Goal: Information Seeking & Learning: Find specific fact

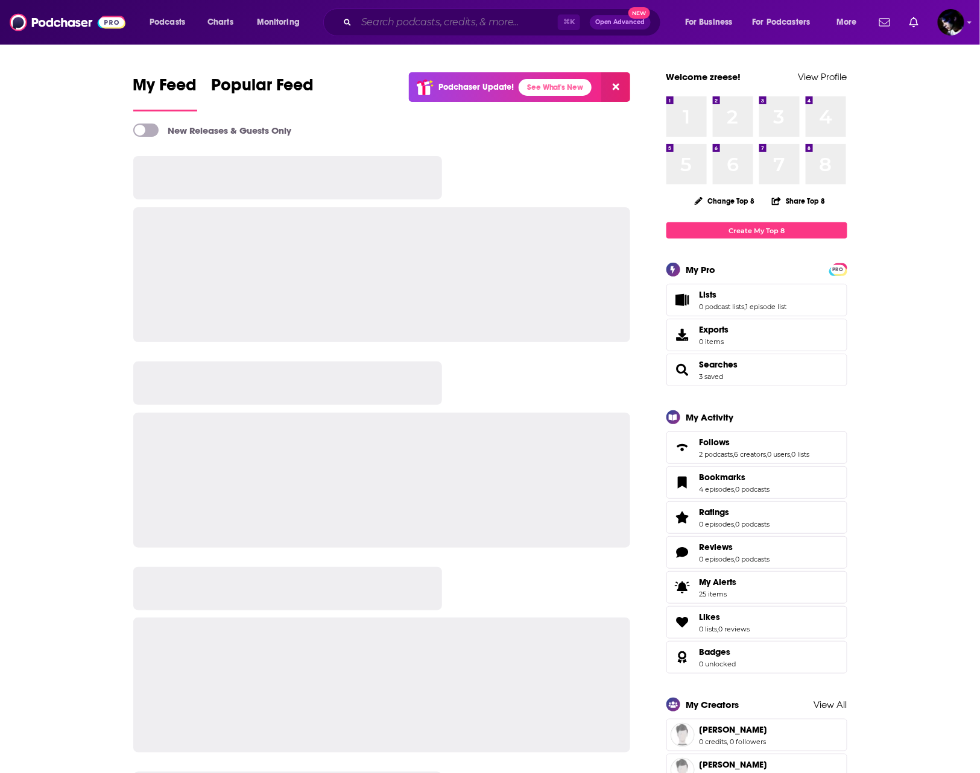
click at [482, 19] on input "Search podcasts, credits, & more..." at bounding box center [456, 22] width 201 height 19
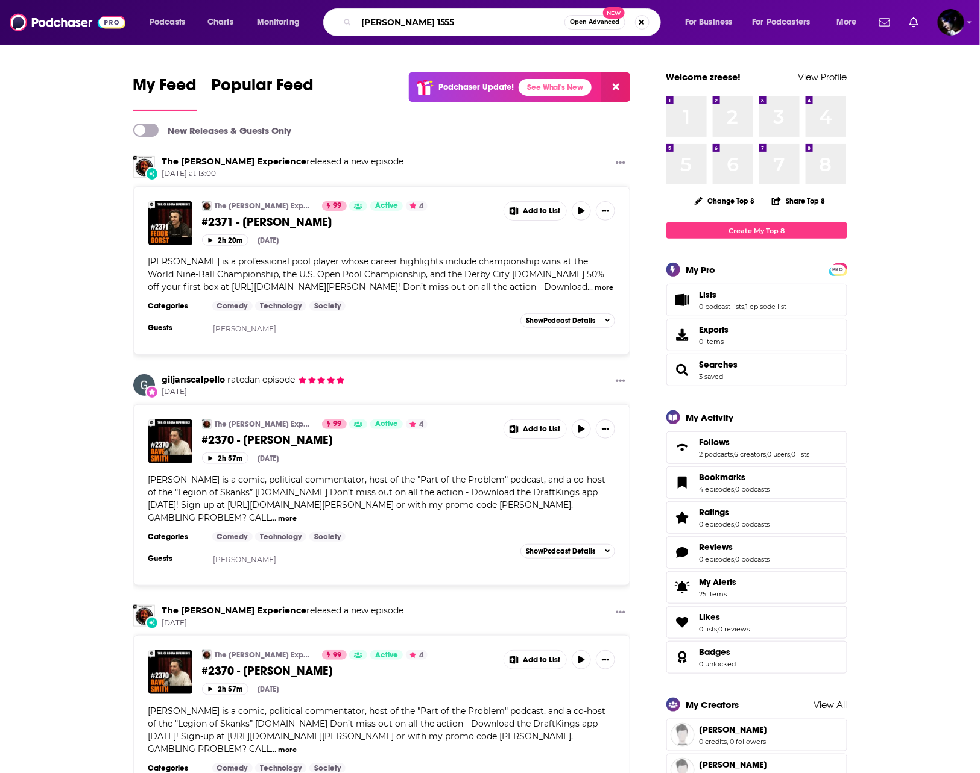
type input "[PERSON_NAME] 1555"
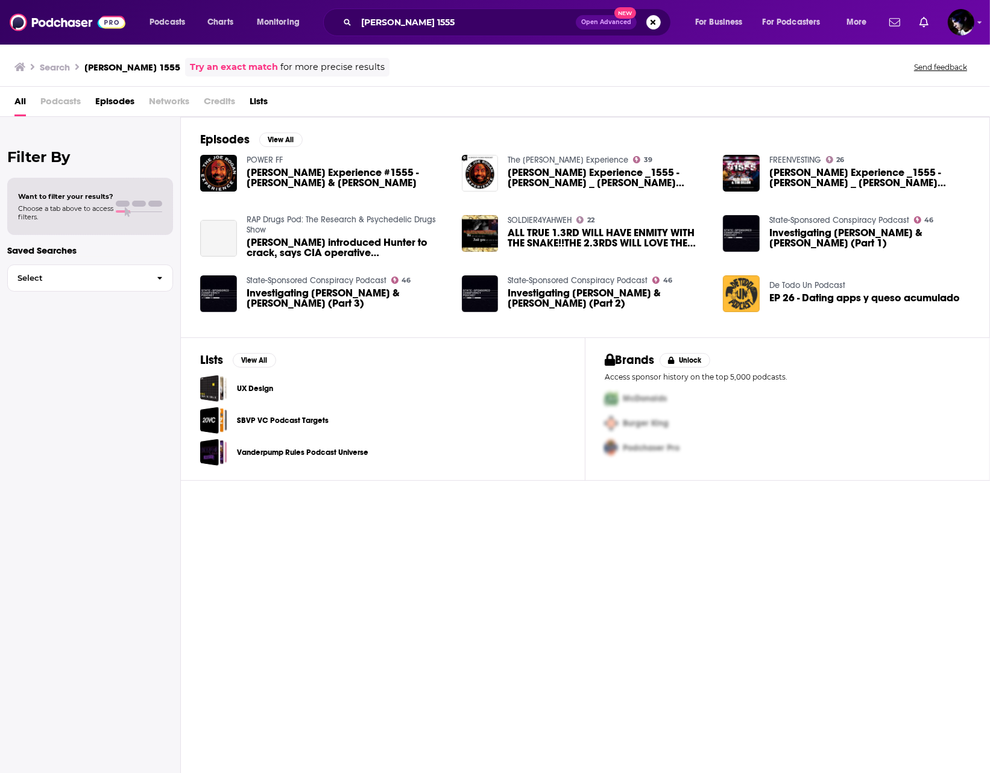
click at [339, 307] on span "Investigating [PERSON_NAME] & [PERSON_NAME] (Part 3)" at bounding box center [347, 298] width 201 height 20
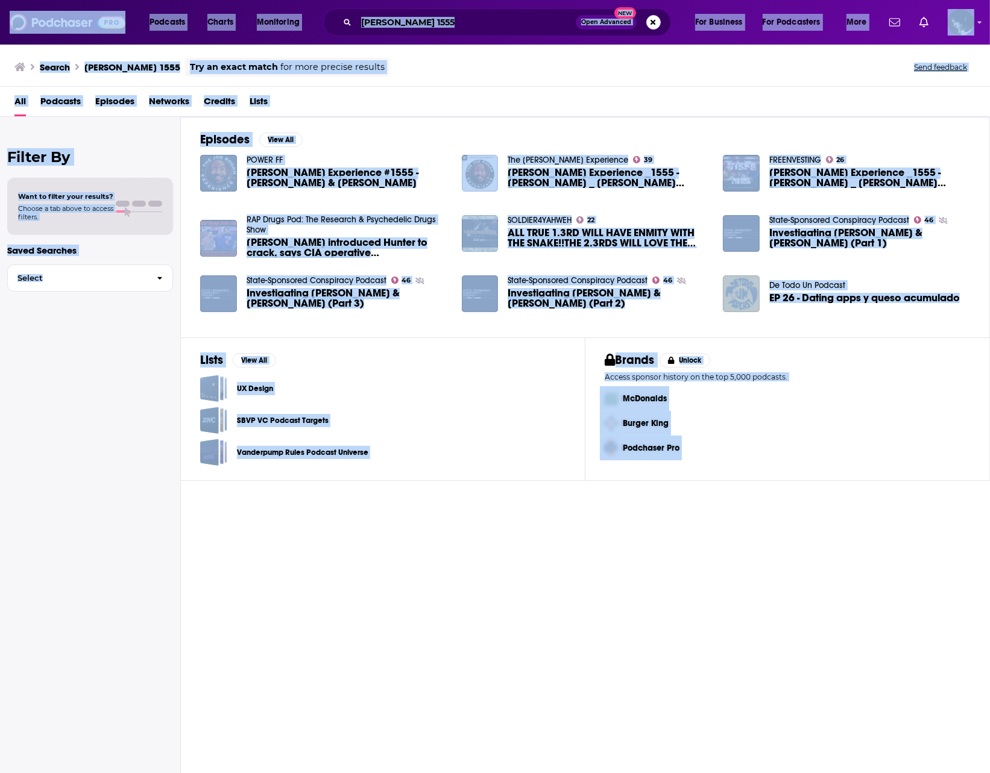
click at [306, 170] on span "[PERSON_NAME] Experience #1555 - [PERSON_NAME] & [PERSON_NAME]" at bounding box center [347, 178] width 201 height 20
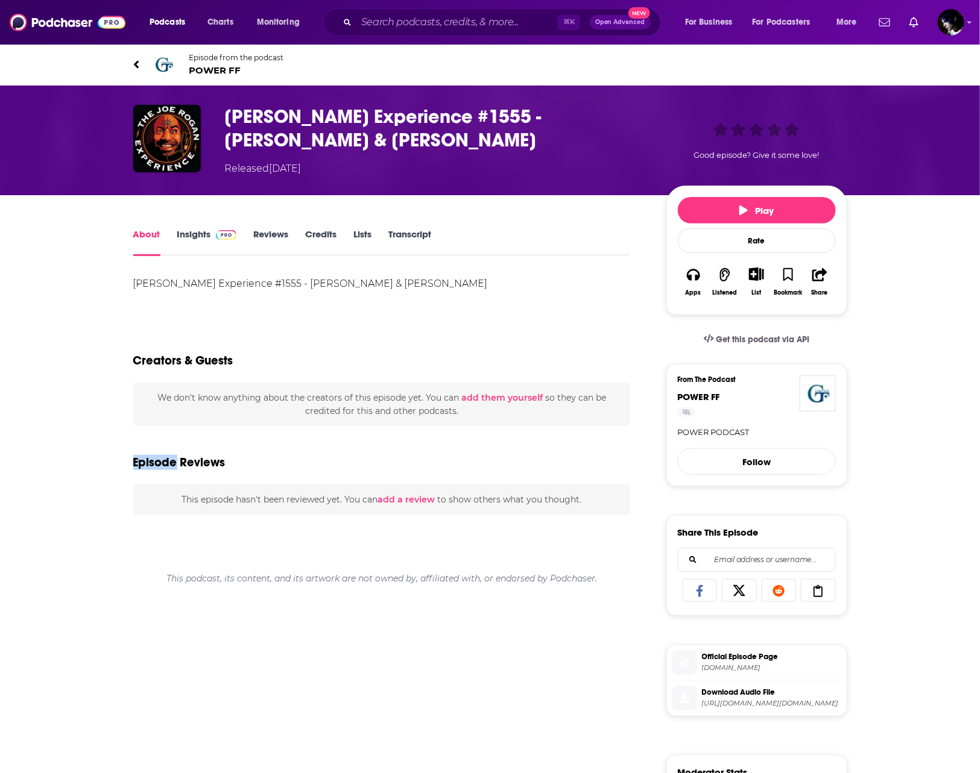
click at [65, 430] on div "About Insights Reviews Credits Lists Transcript [PERSON_NAME] Experience #1555 …" at bounding box center [490, 650] width 980 height 910
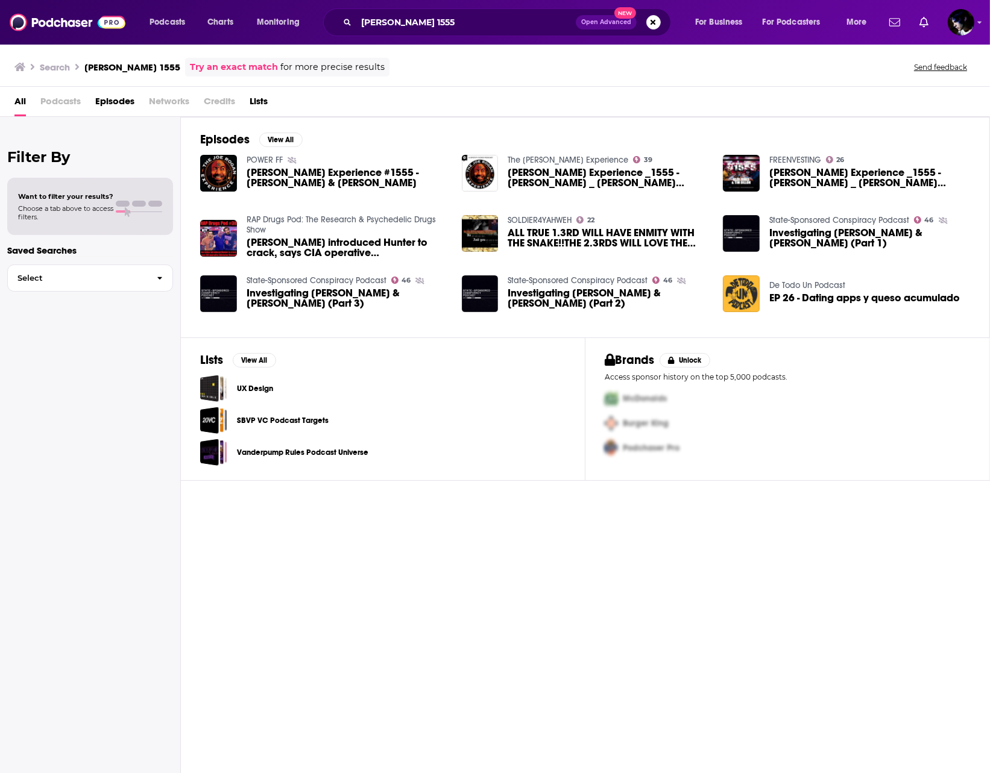
click at [555, 170] on span "[PERSON_NAME] Experience _1555 - [PERSON_NAME] _ [PERSON_NAME](M4A_128K)" at bounding box center [608, 178] width 201 height 20
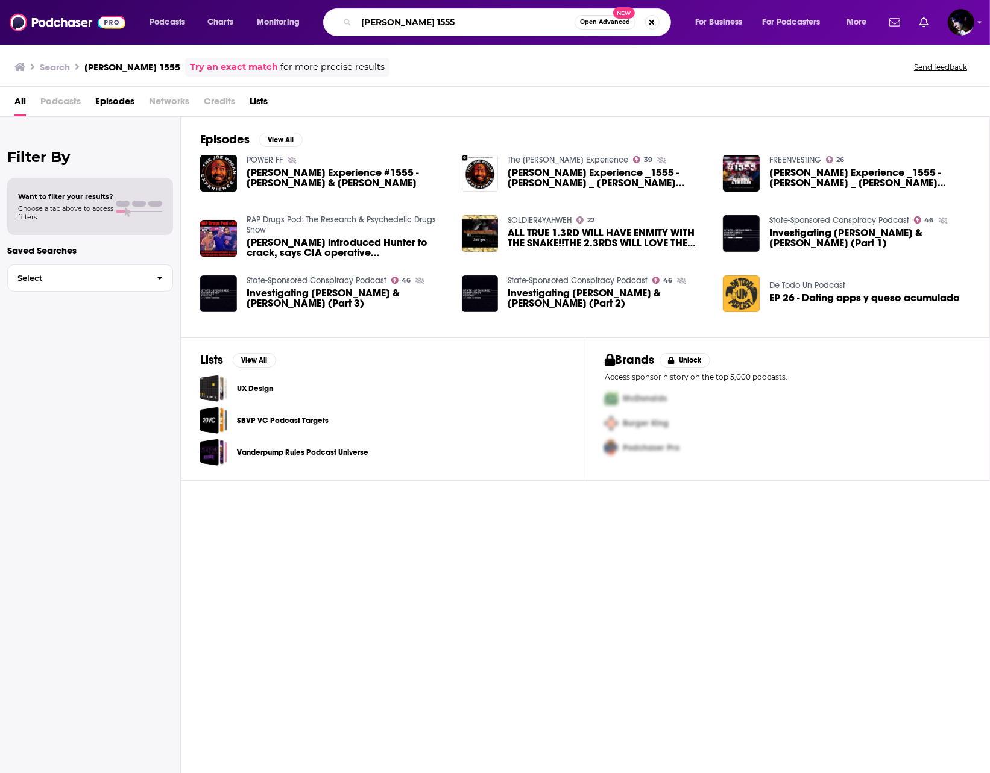
click at [415, 25] on input "[PERSON_NAME] 1555" at bounding box center [465, 22] width 218 height 19
type input "[PERSON_NAME]"
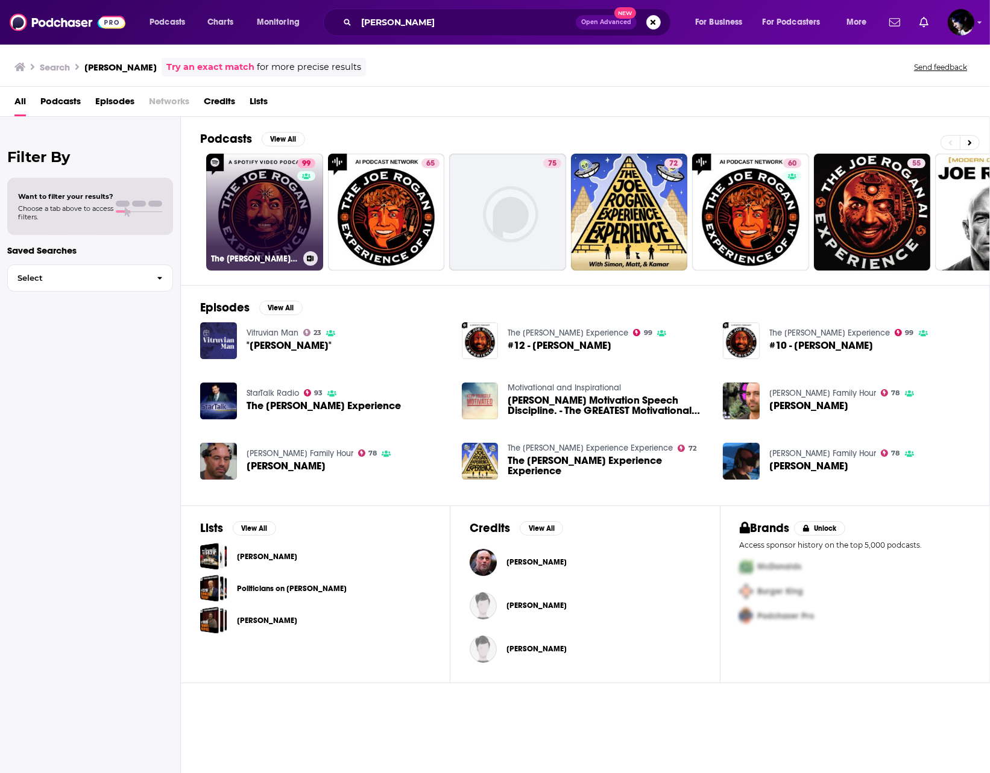
click at [265, 232] on link "99 The [PERSON_NAME] Experience" at bounding box center [264, 212] width 117 height 117
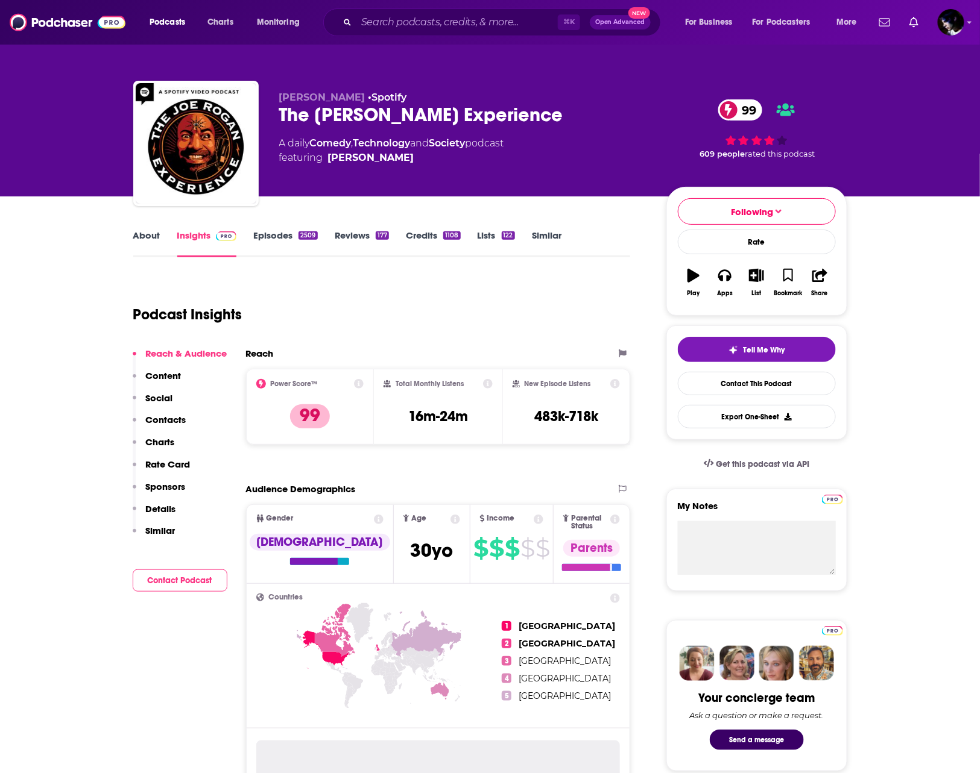
click at [288, 233] on link "Episodes 2509" at bounding box center [285, 244] width 64 height 28
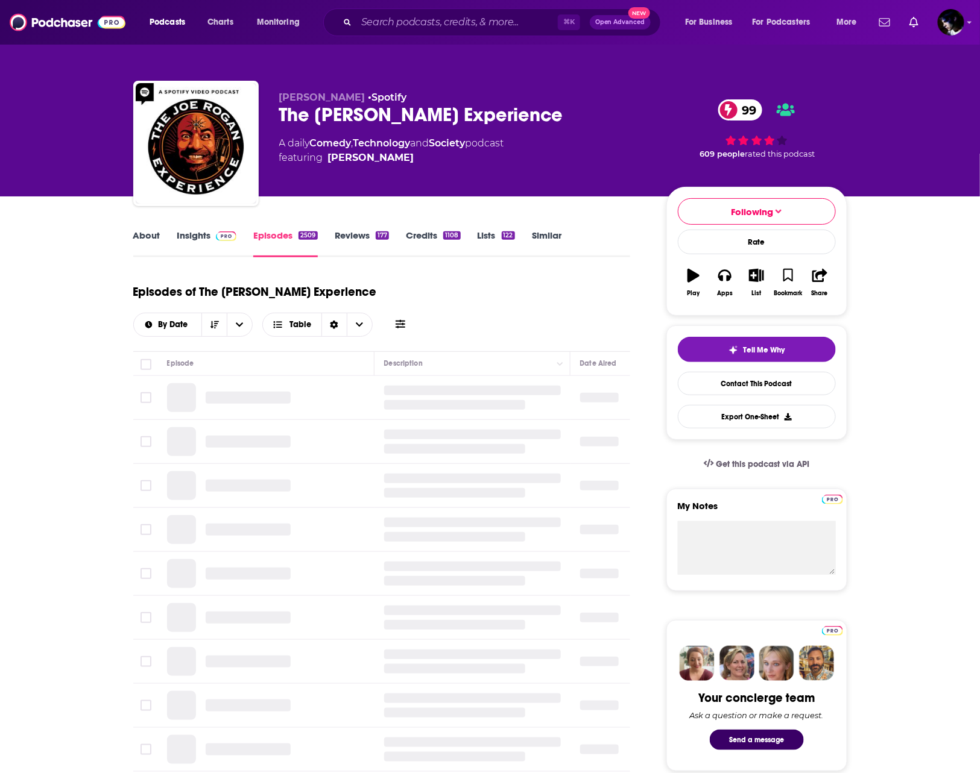
click at [409, 313] on div "By Date Table" at bounding box center [271, 325] width 276 height 24
click at [405, 320] on icon at bounding box center [400, 324] width 10 height 8
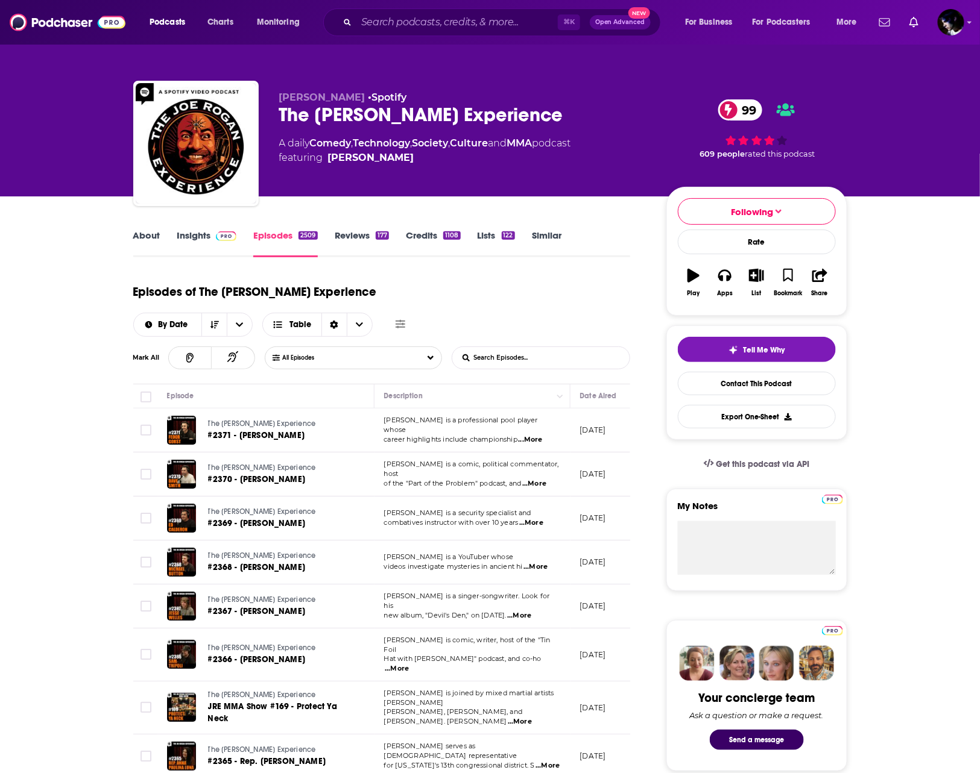
click at [546, 347] on input "List Search Input" at bounding box center [515, 358] width 126 height 22
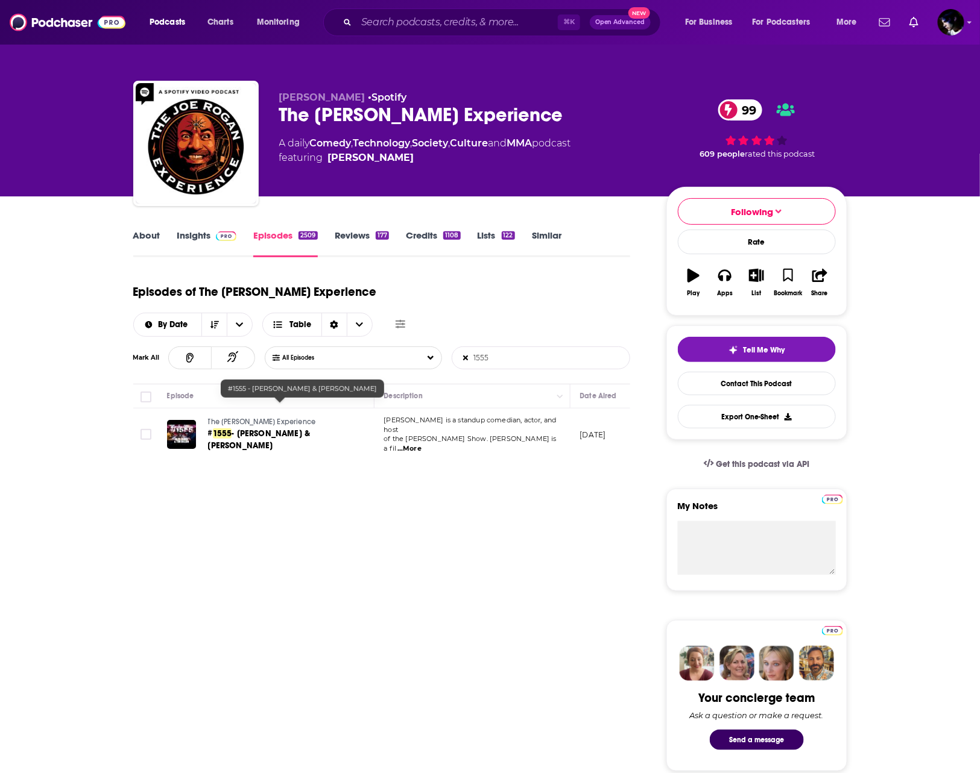
type input "1555"
click at [269, 429] on span "- [PERSON_NAME] & [PERSON_NAME]" at bounding box center [259, 440] width 102 height 22
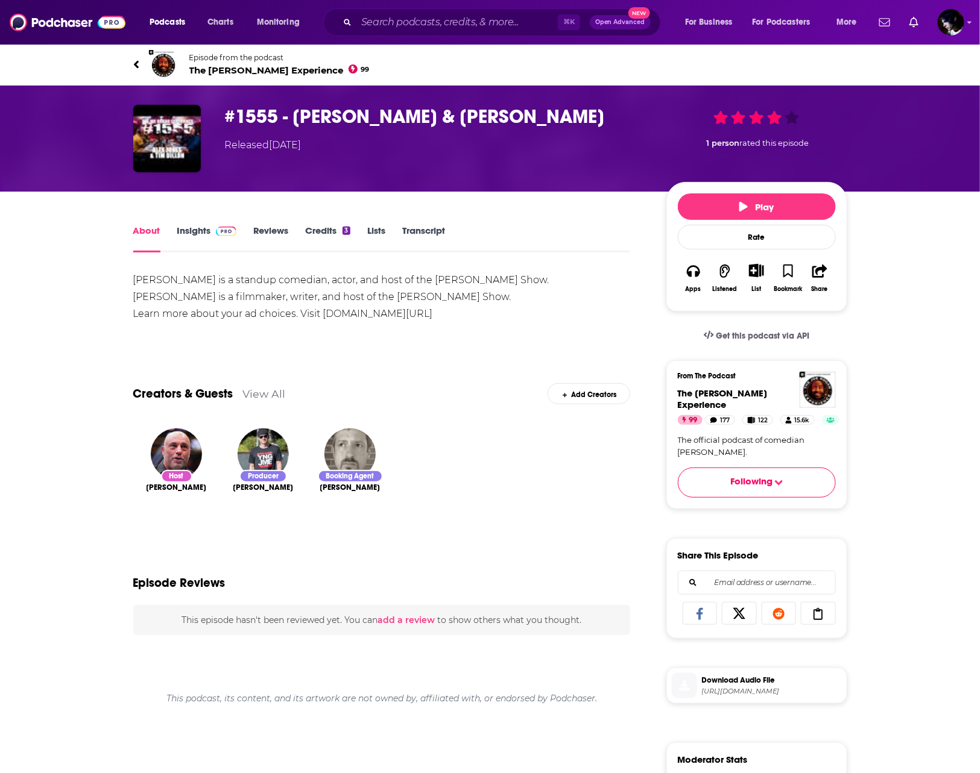
click at [250, 290] on div "[PERSON_NAME] is a standup comedian, actor, and host of the [PERSON_NAME] Show.…" at bounding box center [381, 297] width 497 height 51
click at [254, 290] on div "[PERSON_NAME] is a standup comedian, actor, and host of the [PERSON_NAME] Show.…" at bounding box center [381, 297] width 497 height 51
click at [256, 290] on div "[PERSON_NAME] is a standup comedian, actor, and host of the [PERSON_NAME] Show.…" at bounding box center [381, 297] width 497 height 51
click at [259, 286] on div "[PERSON_NAME] is a standup comedian, actor, and host of the [PERSON_NAME] Show.…" at bounding box center [381, 297] width 497 height 51
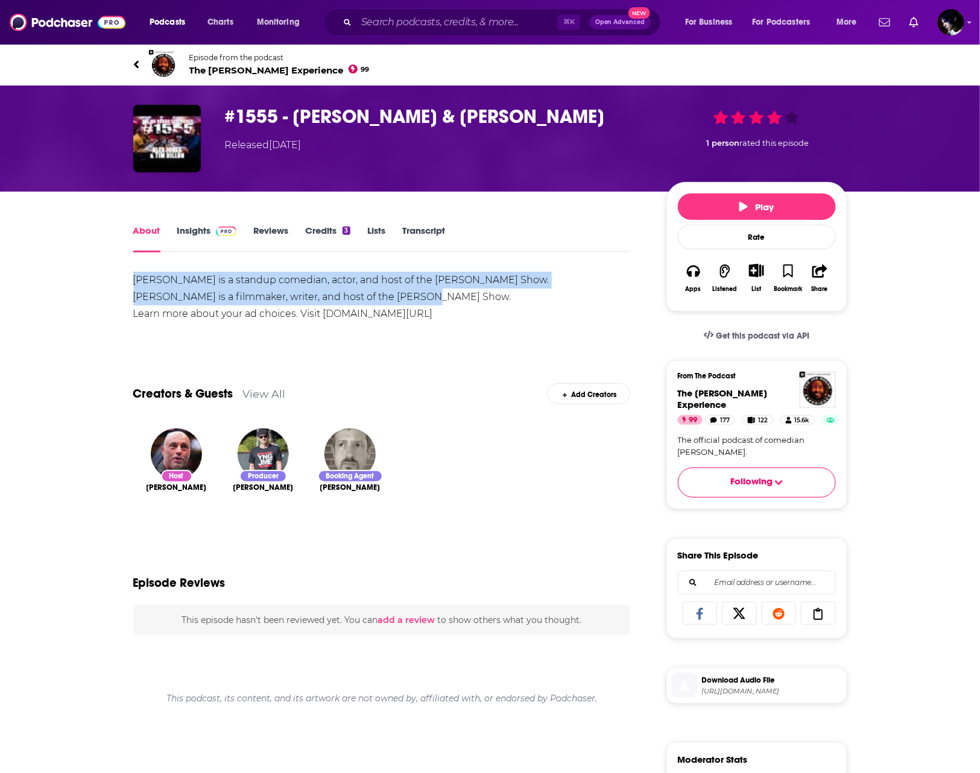
drag, startPoint x: 266, startPoint y: 287, endPoint x: 118, endPoint y: 277, distance: 148.1
click at [118, 277] on div "About Insights Reviews Credits 3 Lists Transcript [PERSON_NAME] is a standup co…" at bounding box center [390, 657] width 552 height 869
copy div "[PERSON_NAME] is a standup comedian, actor, and host of the [PERSON_NAME] Show.…"
